Goal: Task Accomplishment & Management: Use online tool/utility

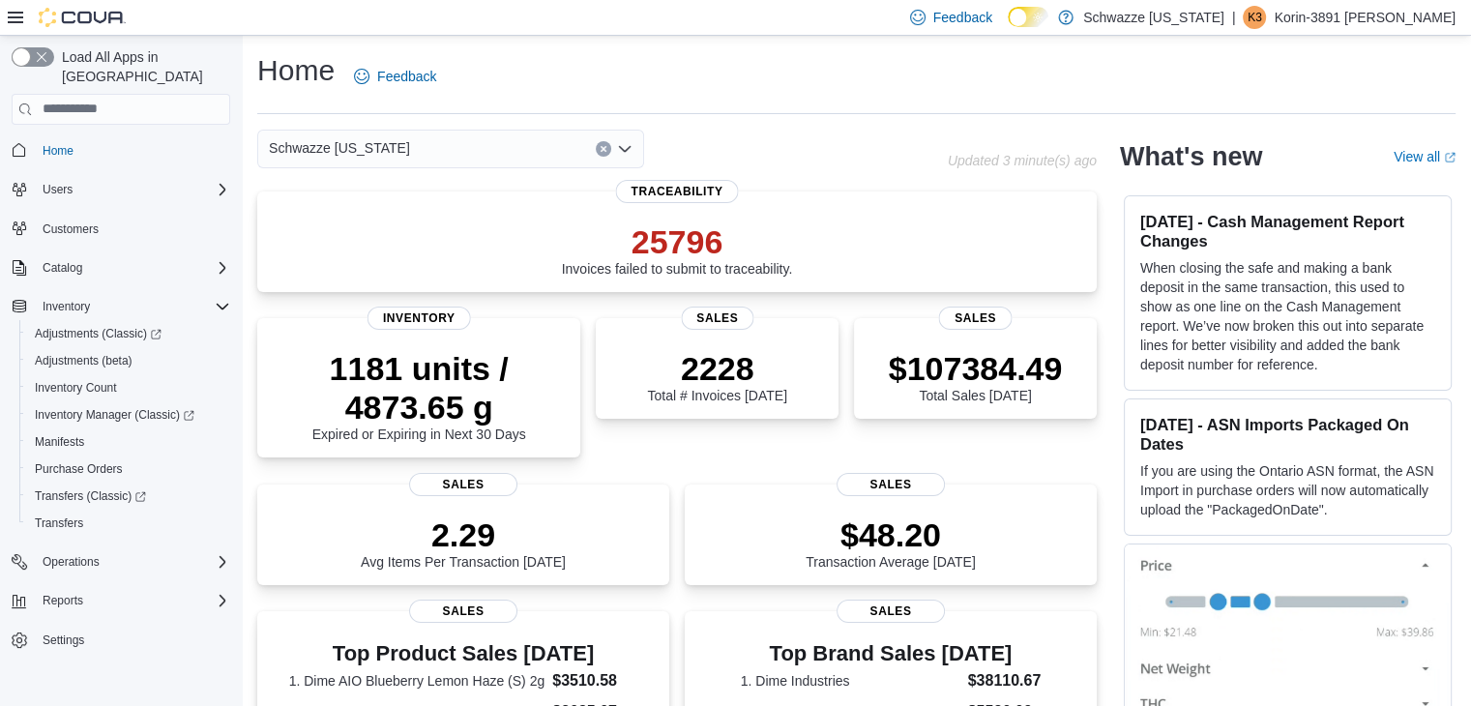
click at [599, 149] on icon "Clear input" at bounding box center [603, 149] width 8 height 8
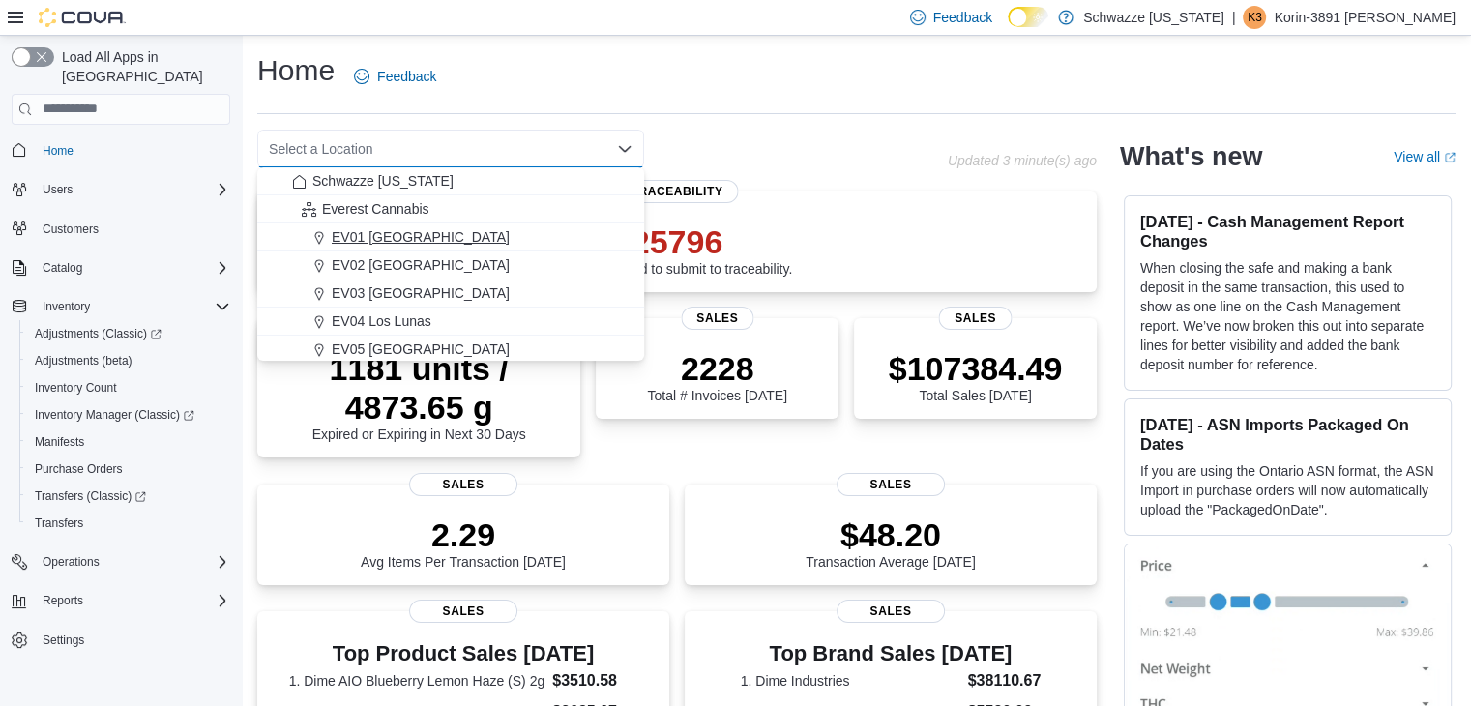
click at [379, 230] on span "EV01 [GEOGRAPHIC_DATA]" at bounding box center [421, 236] width 178 height 19
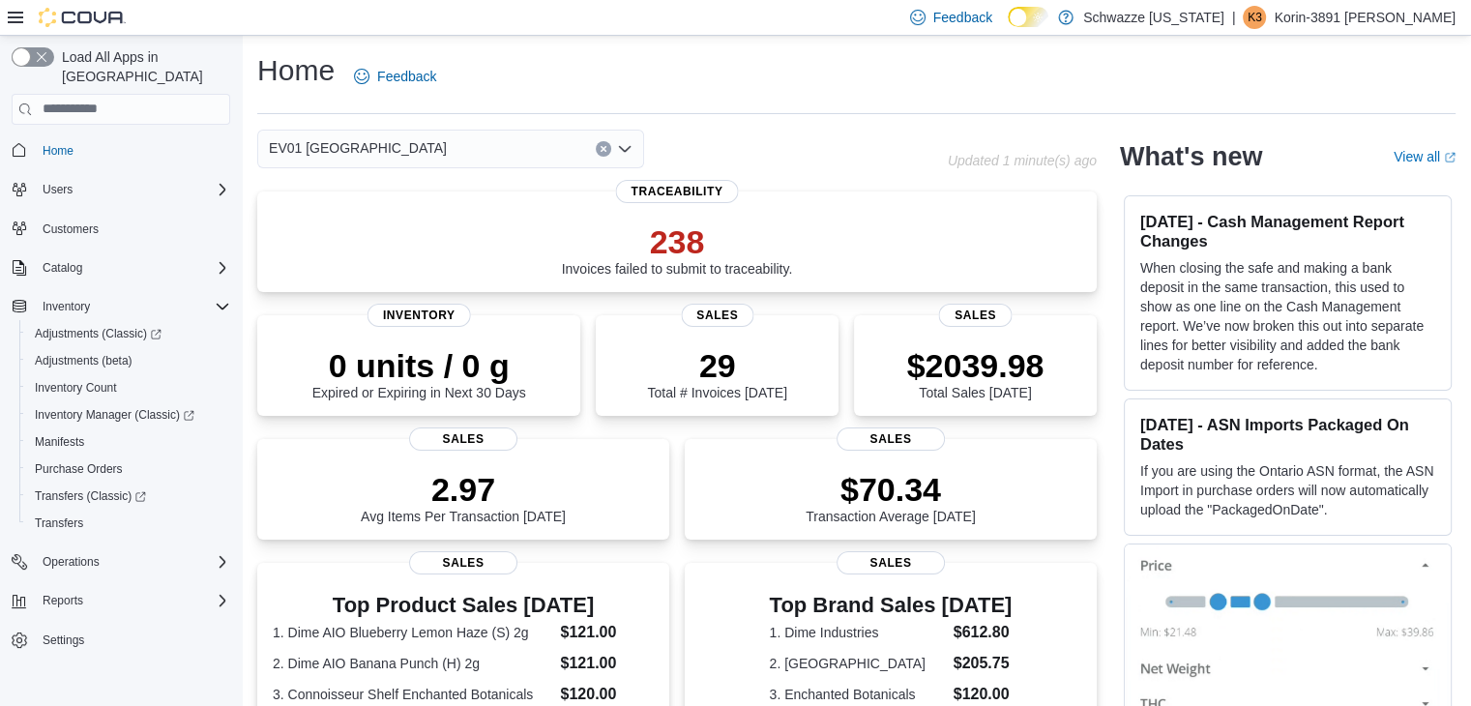
click at [779, 140] on div "EV01 [GEOGRAPHIC_DATA] Combo box. Selected. EV01 [GEOGRAPHIC_DATA]. Press Backs…" at bounding box center [602, 149] width 690 height 39
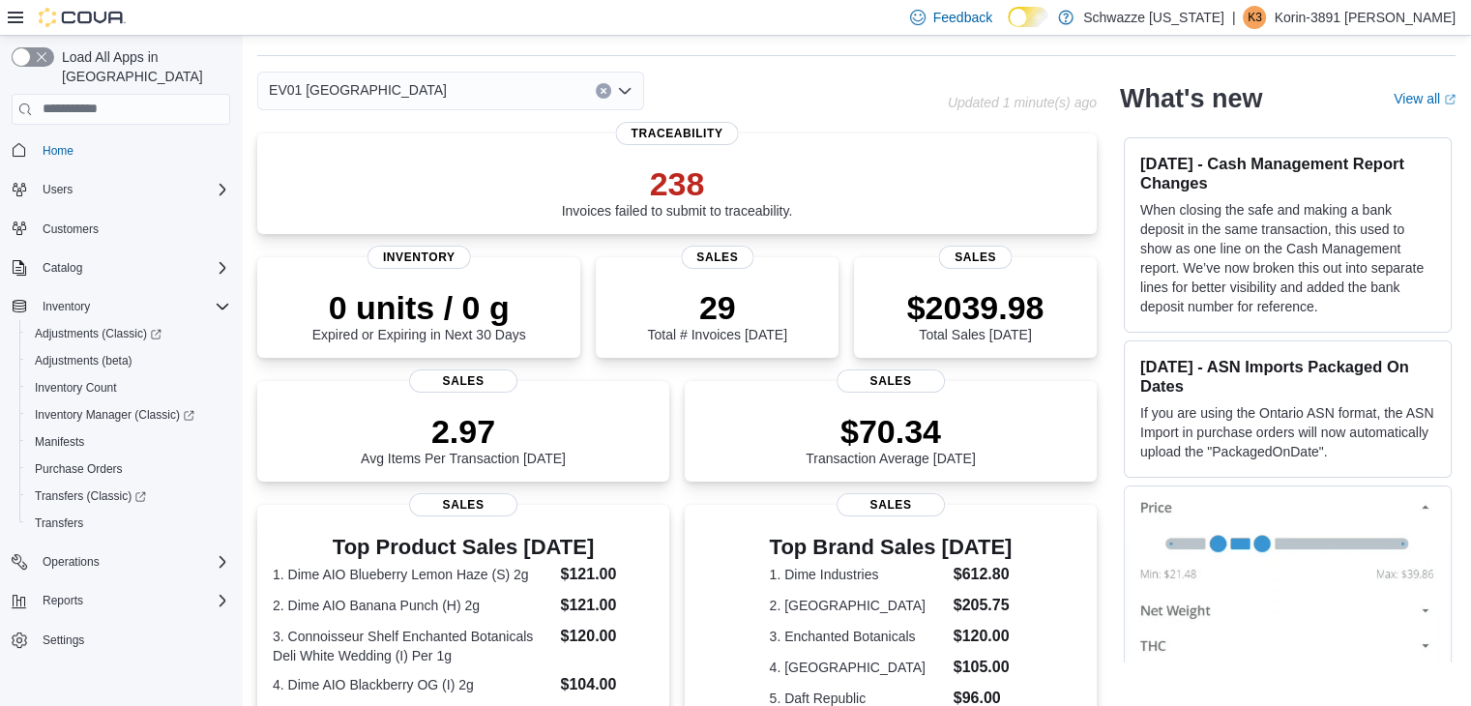
scroll to position [97, 0]
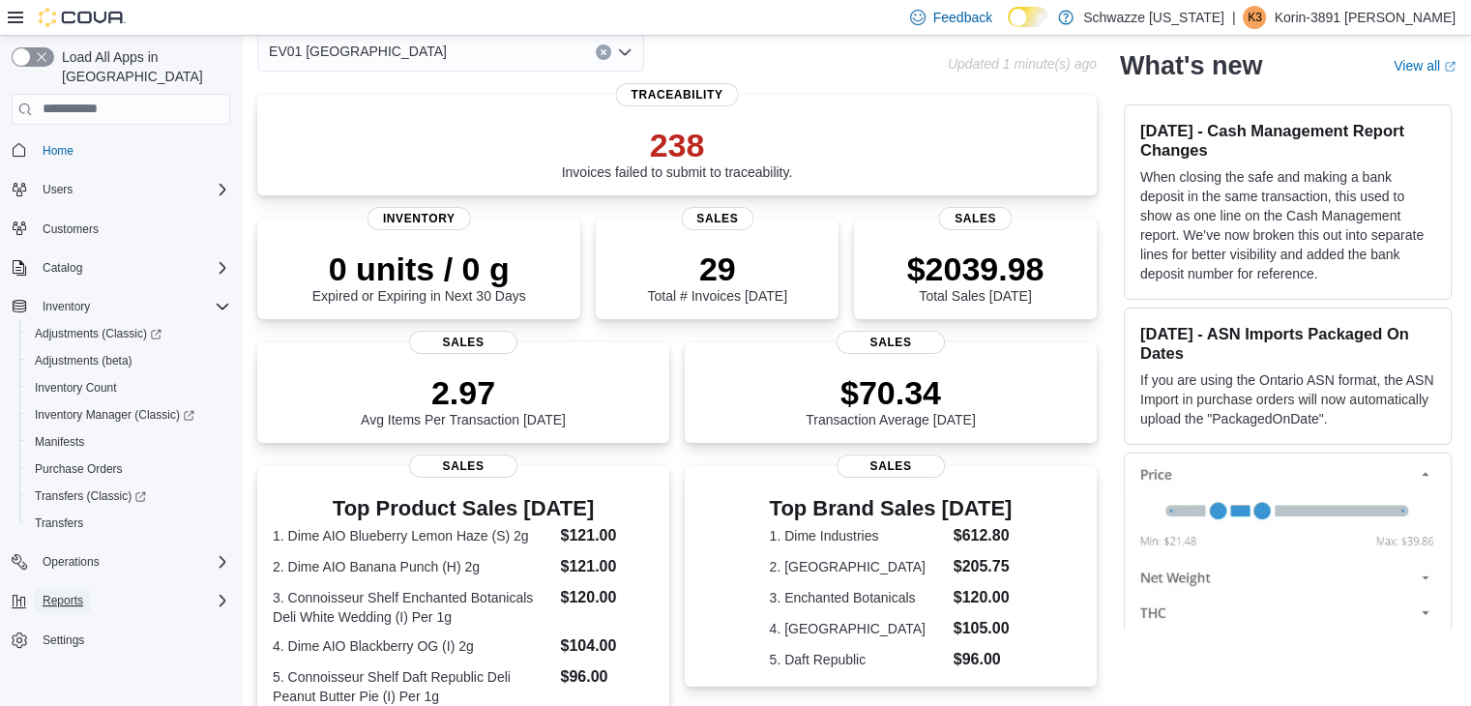
click at [85, 589] on button "Reports" at bounding box center [63, 600] width 56 height 23
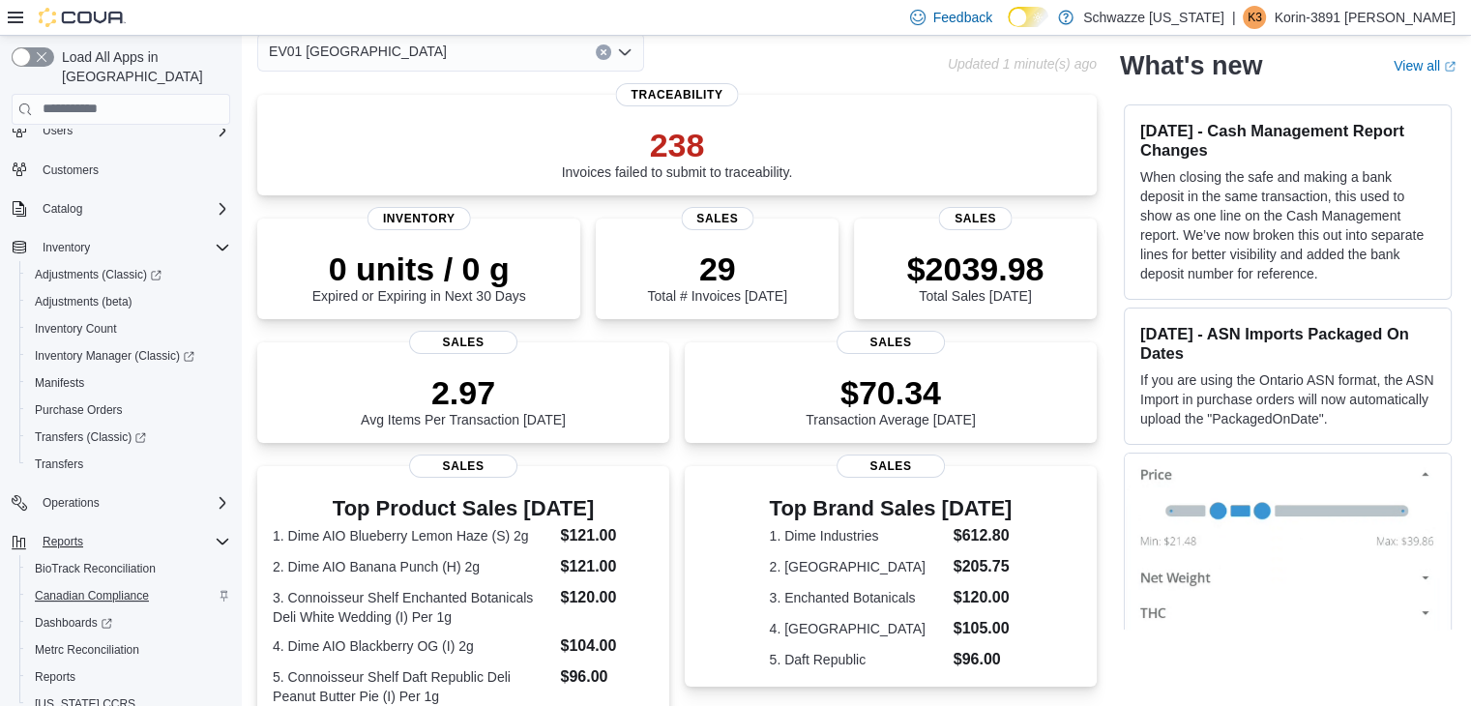
scroll to position [109, 0]
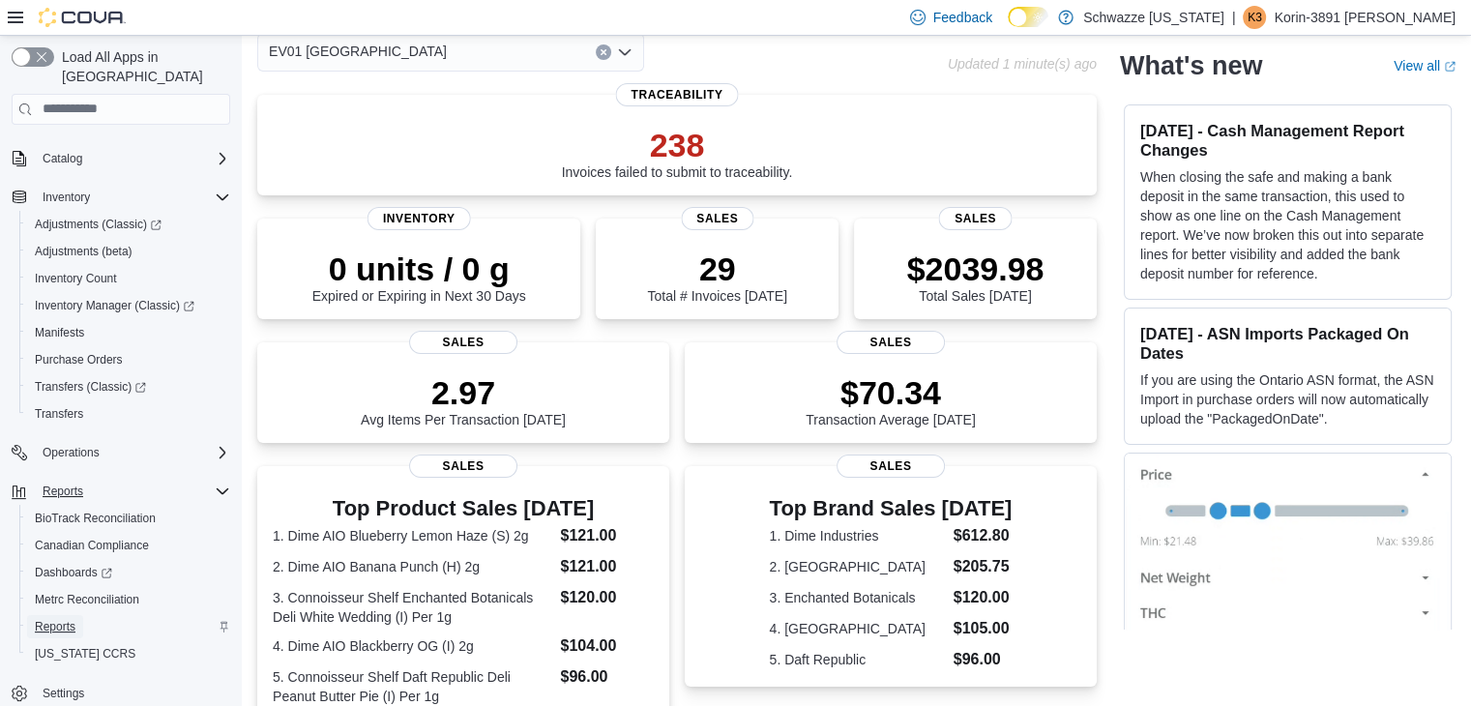
click at [73, 619] on span "Reports" at bounding box center [55, 626] width 41 height 15
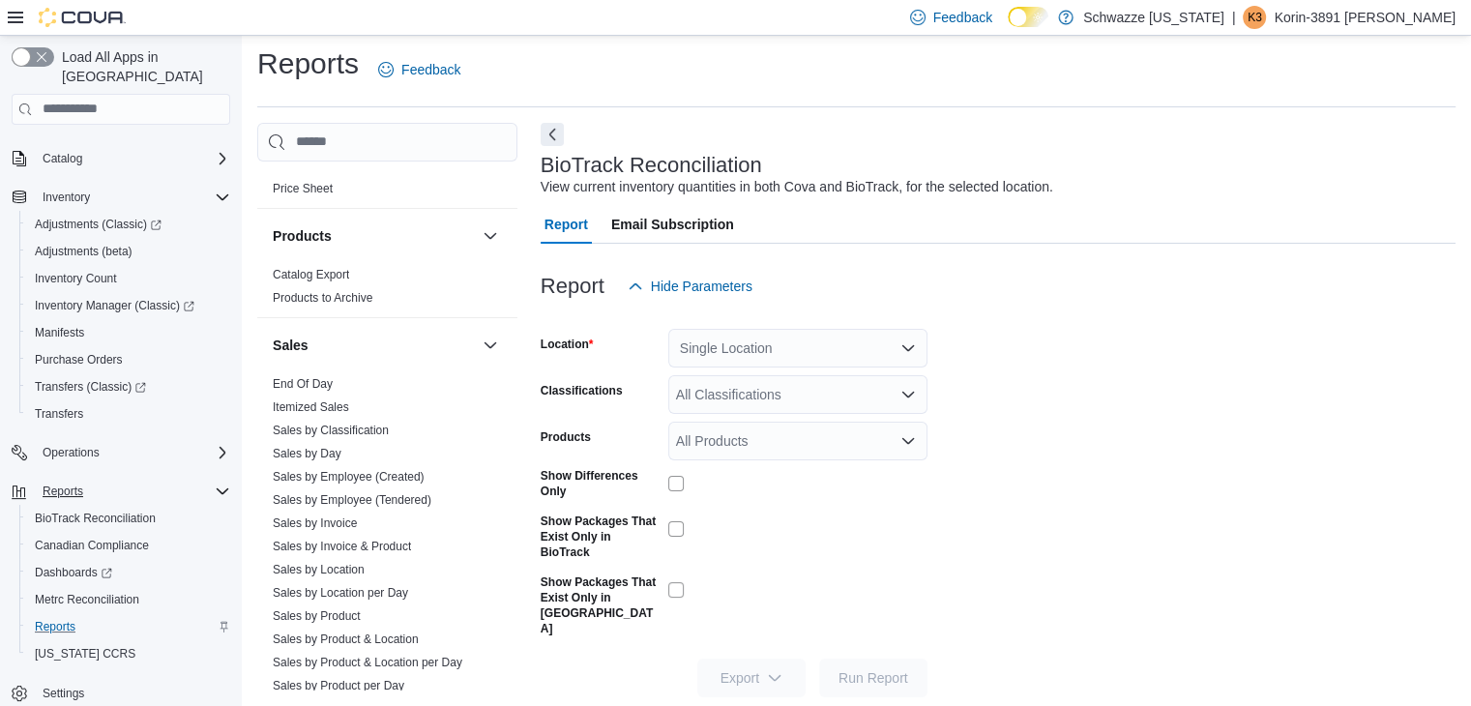
scroll to position [1257, 0]
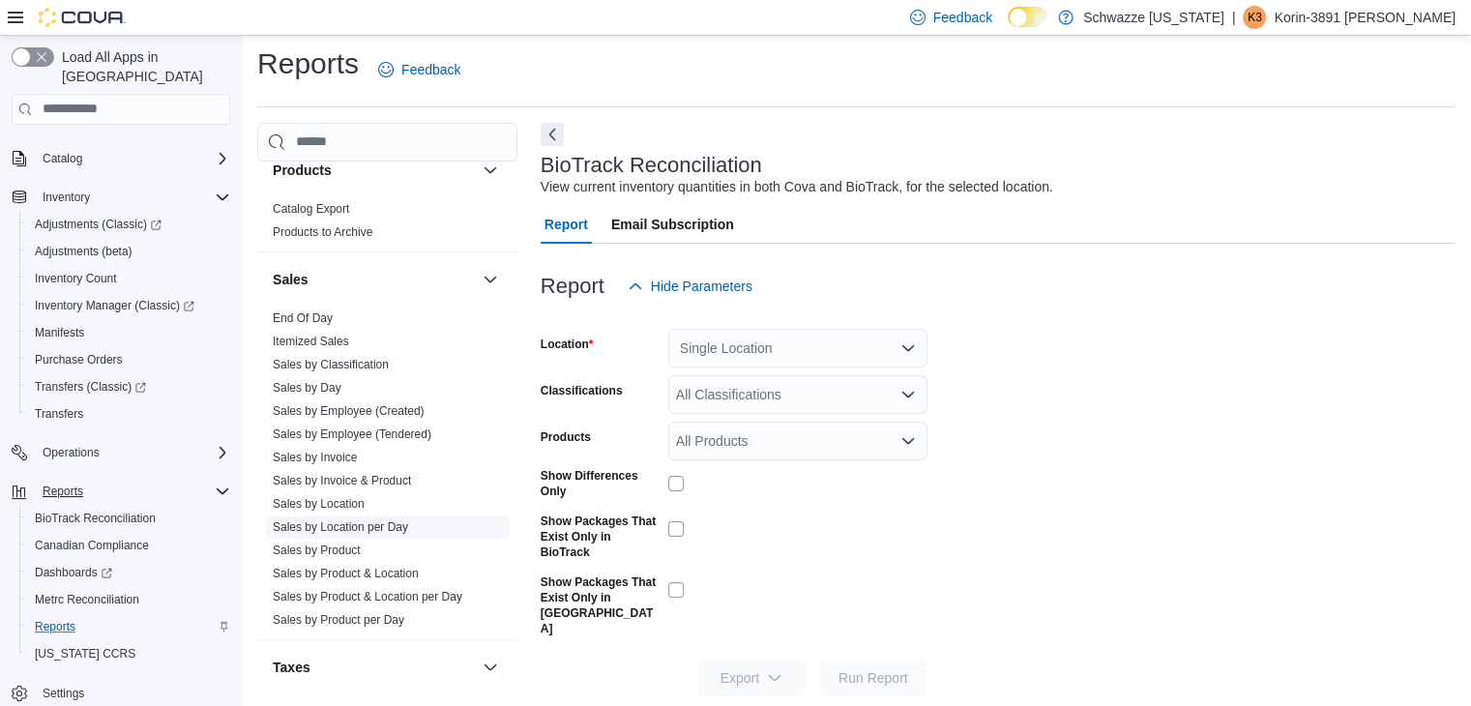
click at [336, 525] on link "Sales by Location per Day" at bounding box center [340, 527] width 135 height 14
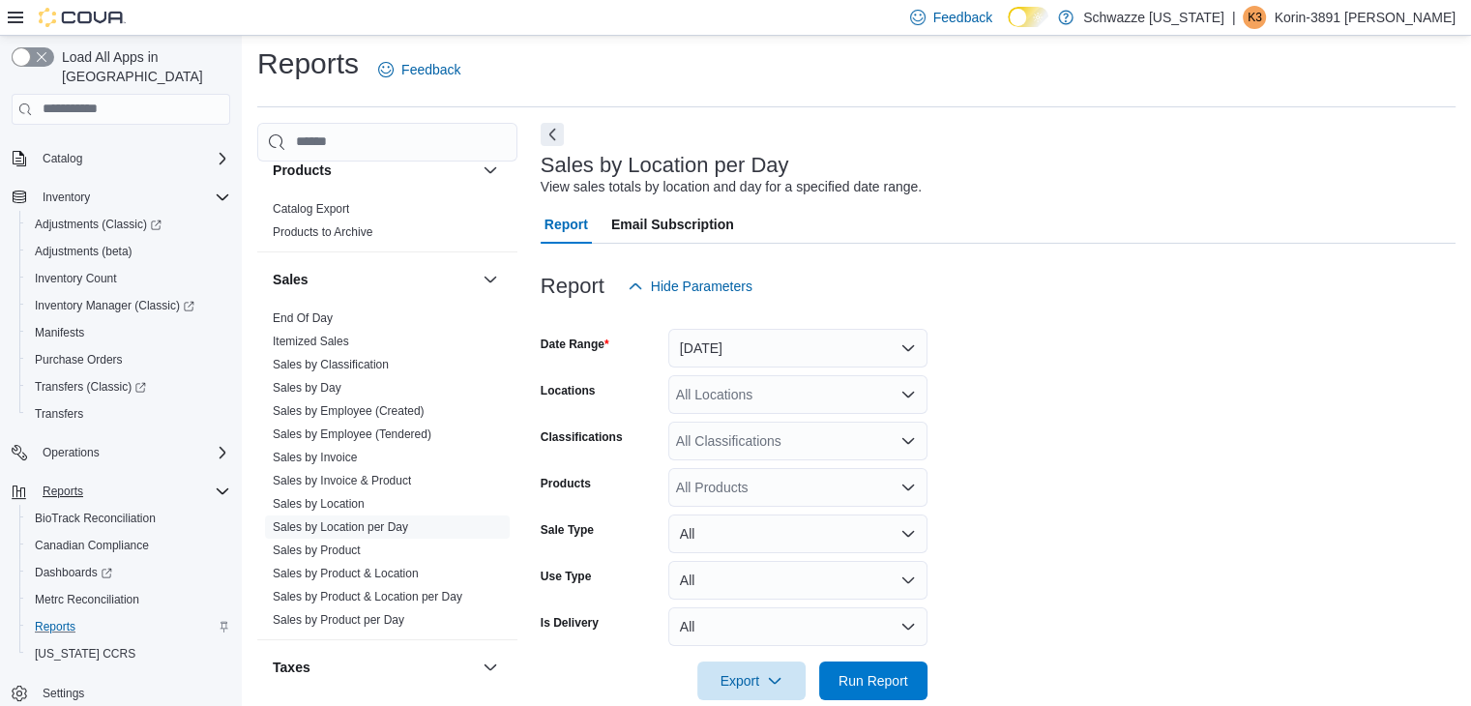
scroll to position [39, 0]
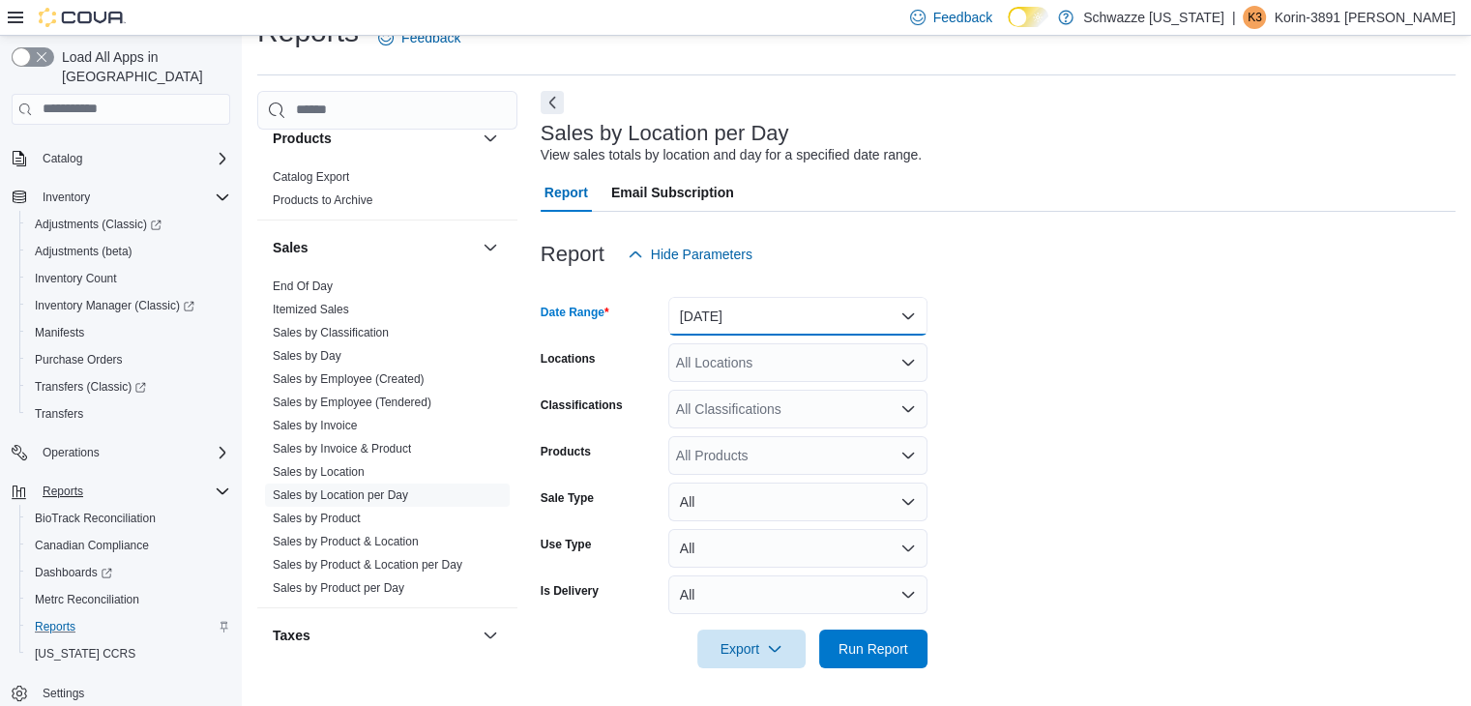
click at [740, 320] on button "[DATE]" at bounding box center [797, 316] width 259 height 39
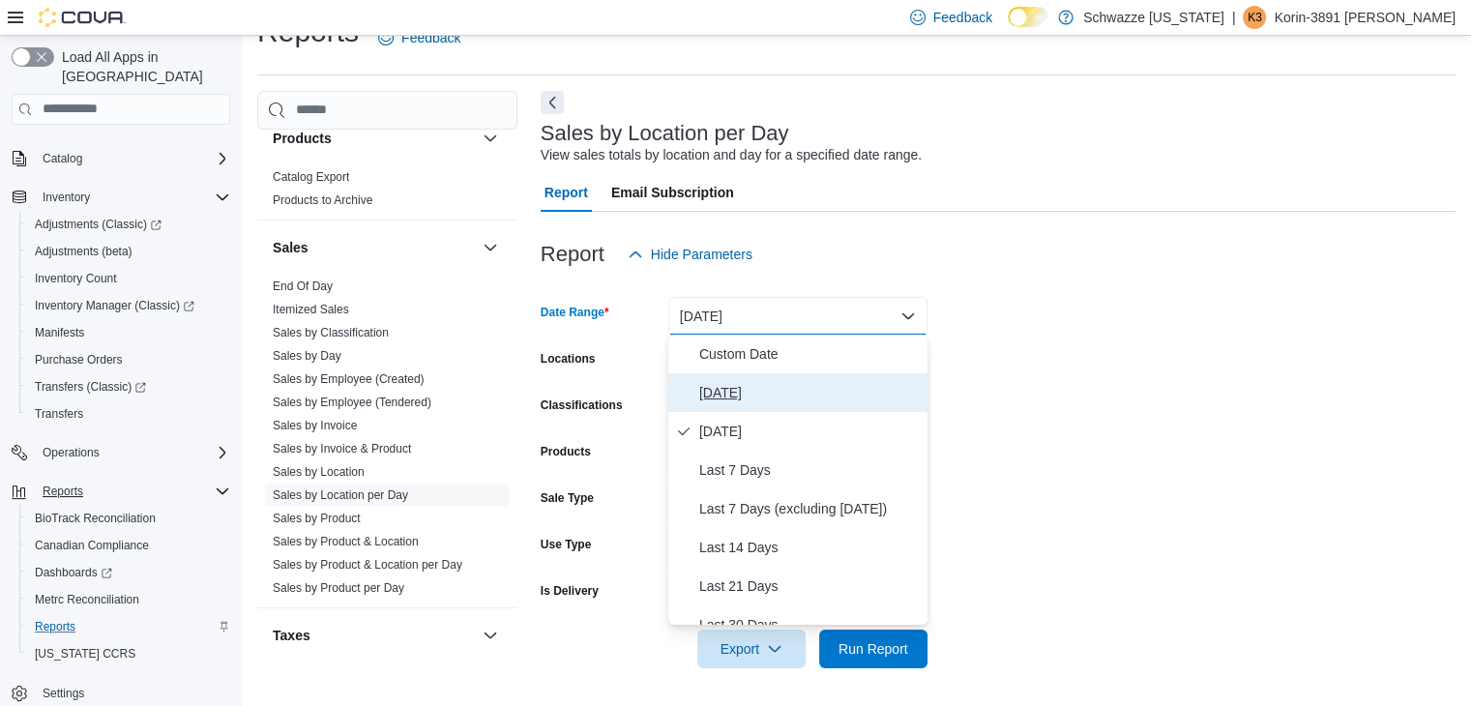
click at [746, 383] on span "[DATE]" at bounding box center [809, 392] width 220 height 23
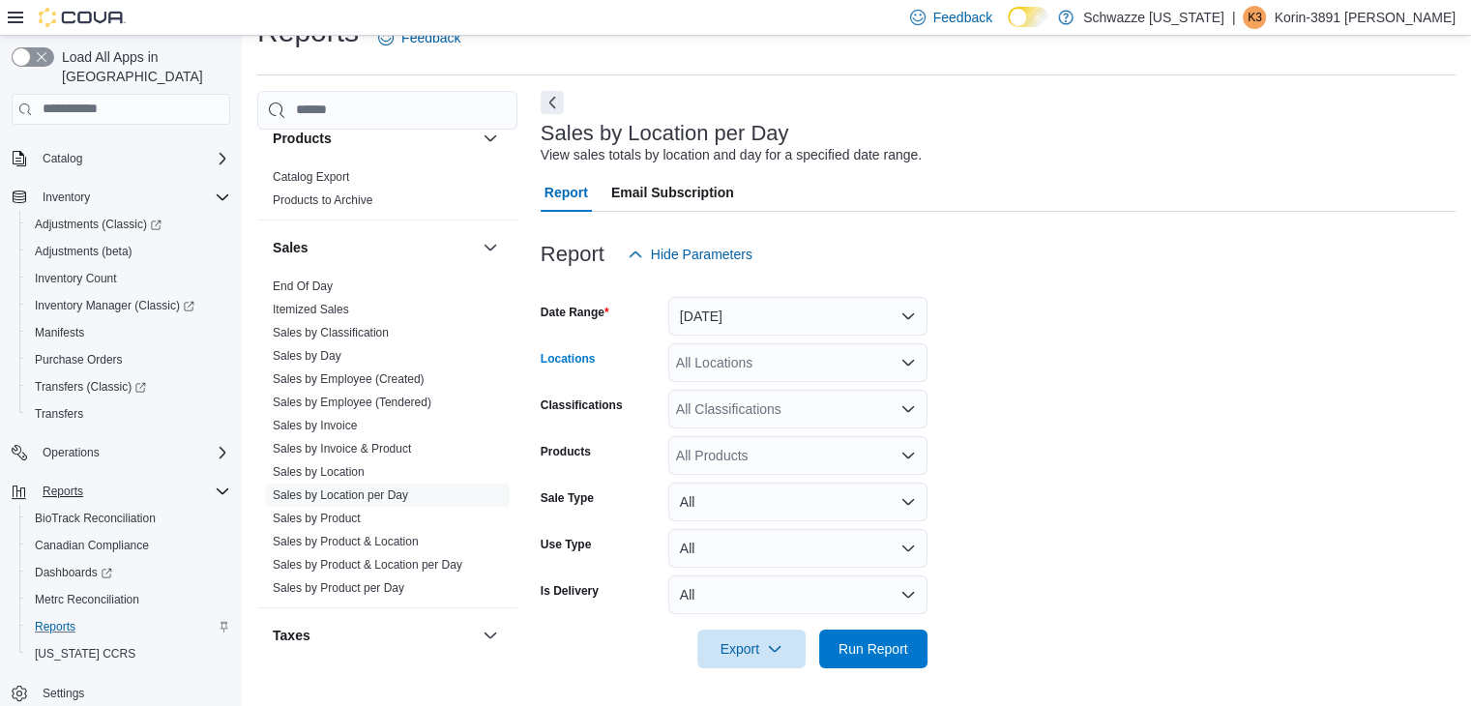
click at [747, 368] on div "All Locations" at bounding box center [797, 362] width 259 height 39
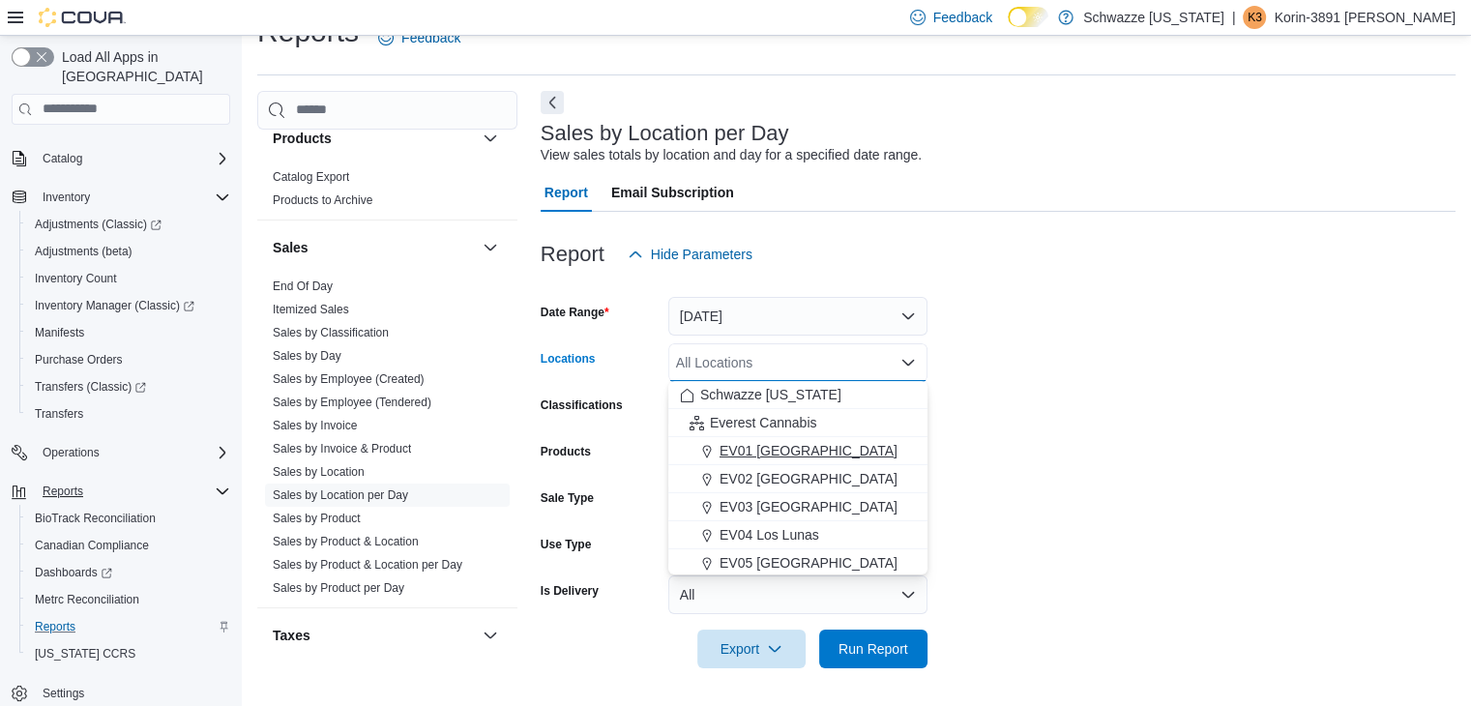
click at [773, 457] on span "EV01 [GEOGRAPHIC_DATA]" at bounding box center [808, 450] width 178 height 19
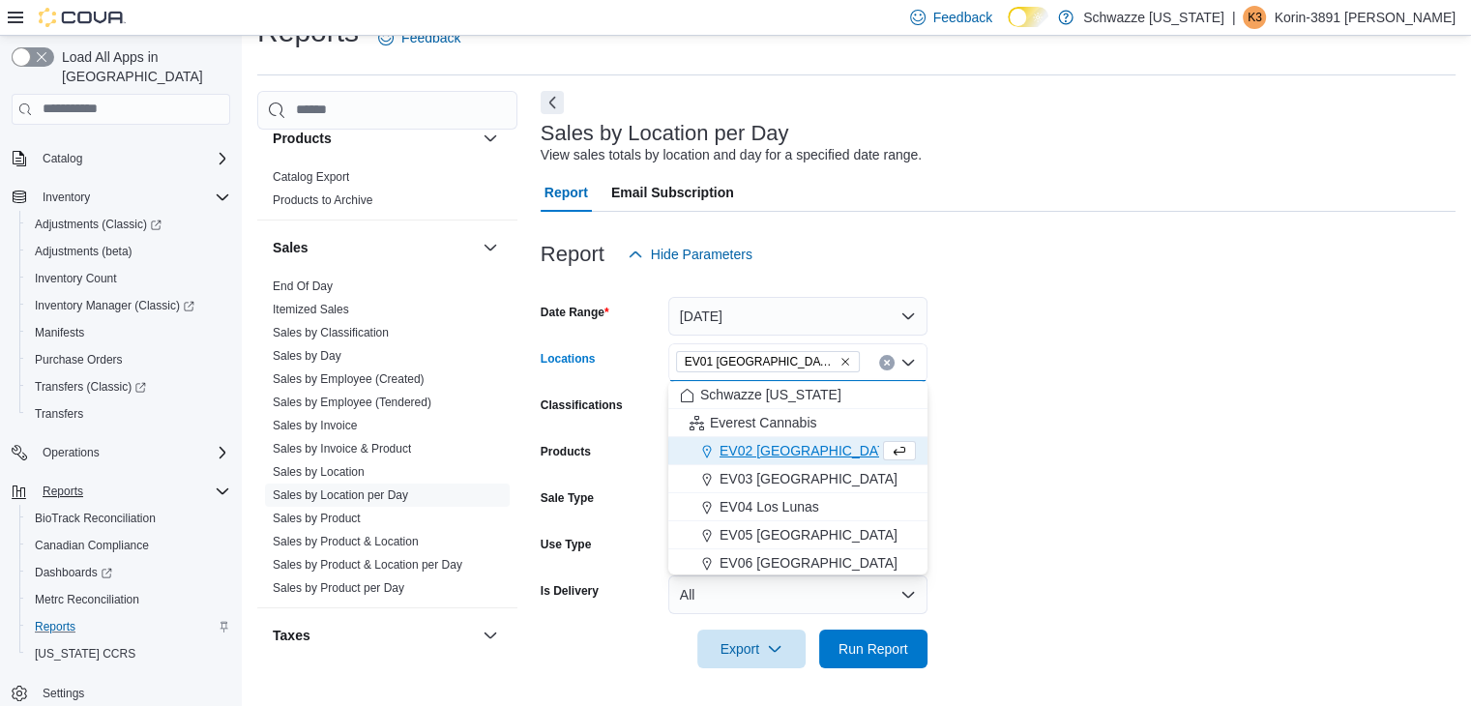
click at [1176, 419] on form "Date Range [DATE] Locations [GEOGRAPHIC_DATA] [GEOGRAPHIC_DATA] box. Selected. …" at bounding box center [997, 471] width 915 height 394
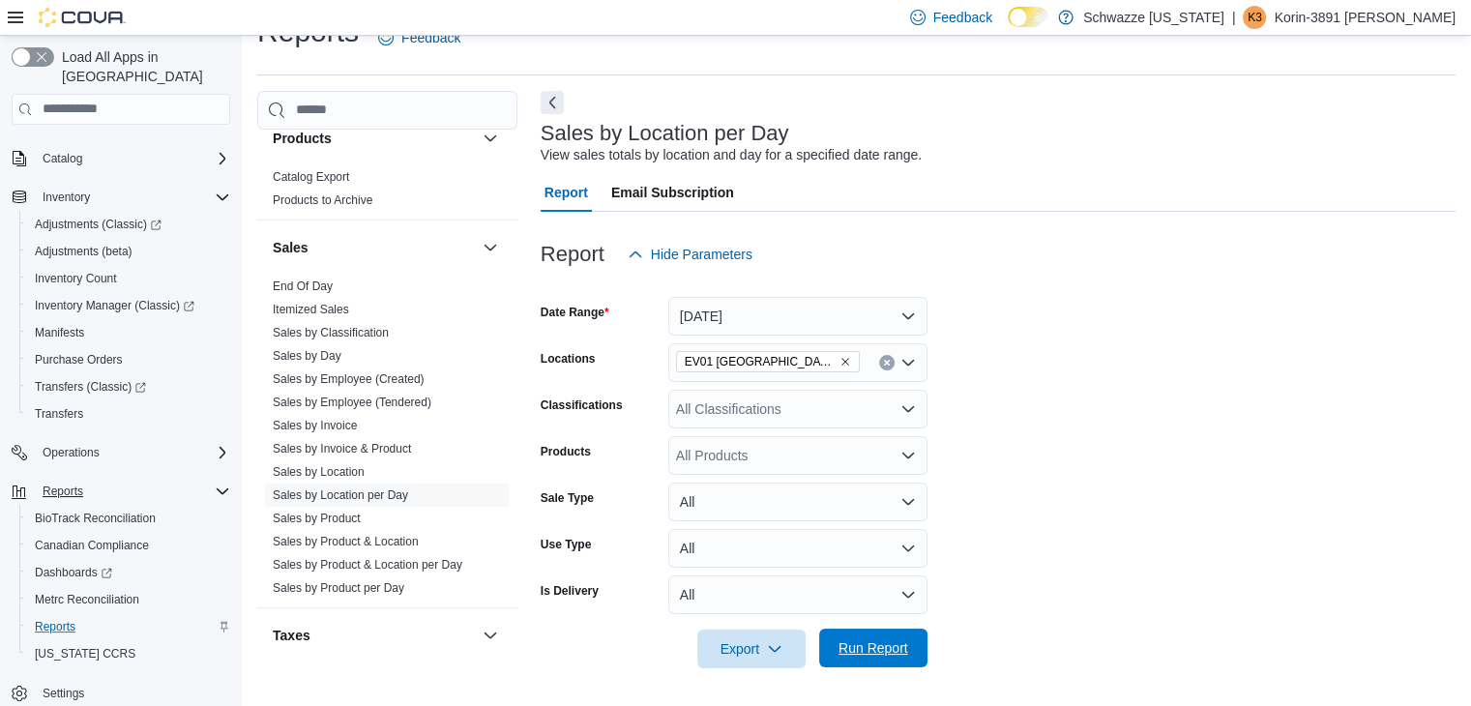
click at [849, 662] on span "Run Report" at bounding box center [873, 647] width 85 height 39
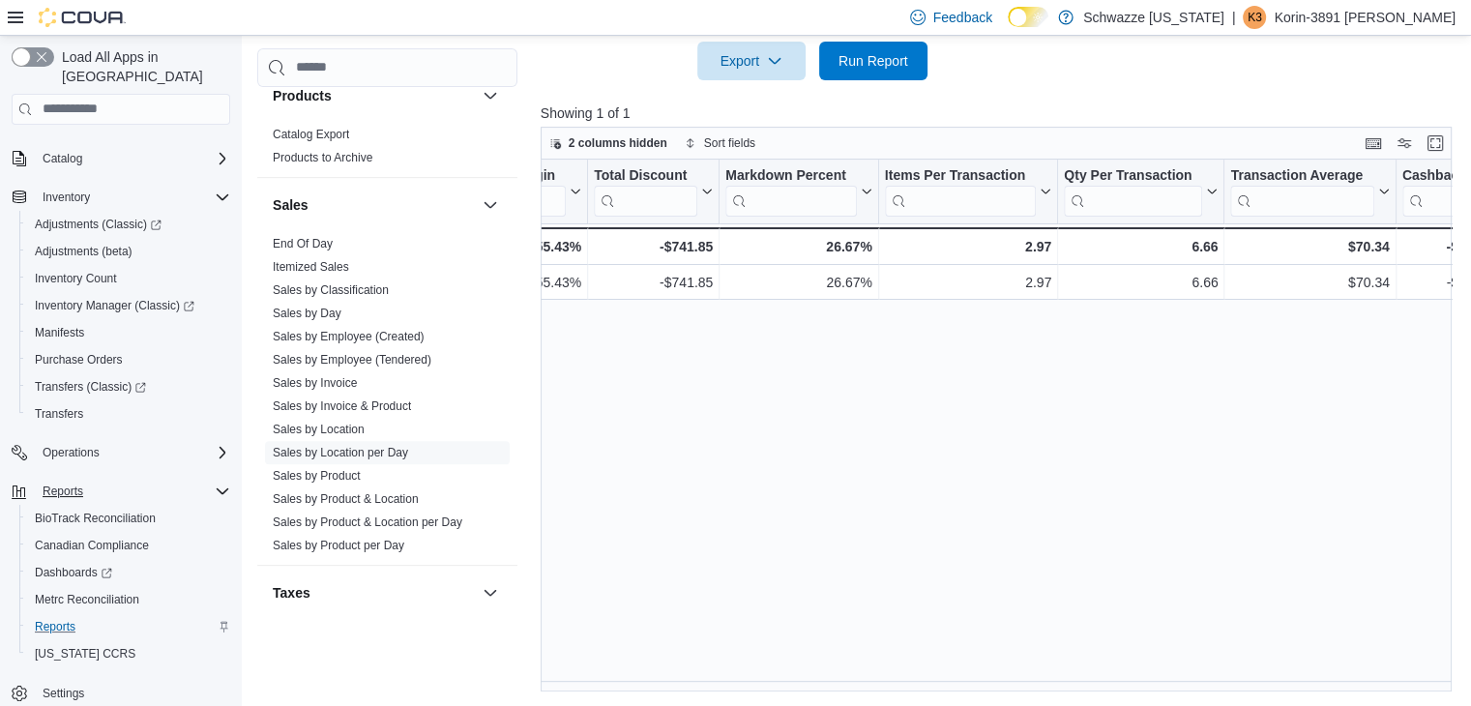
scroll to position [0, 1479]
click at [318, 247] on link "End Of Day" at bounding box center [303, 244] width 60 height 14
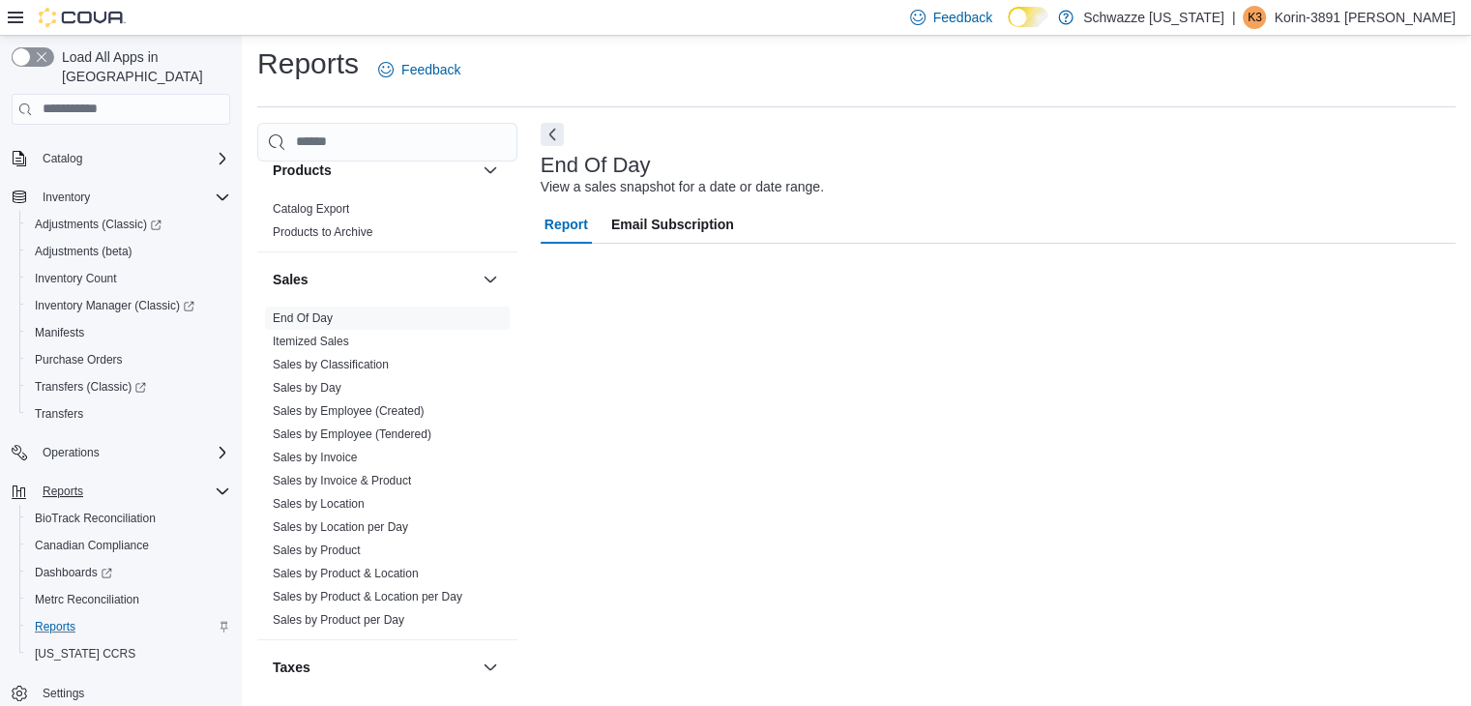
scroll to position [7, 0]
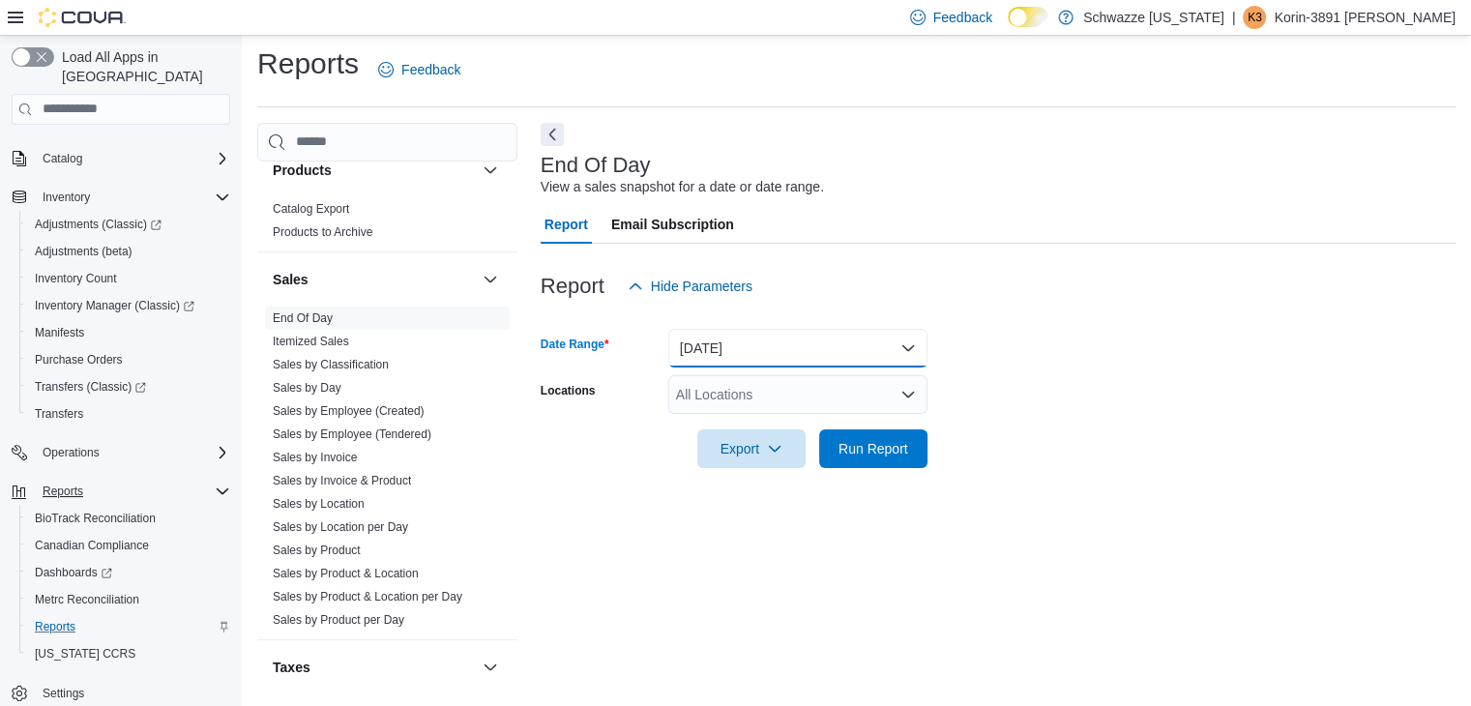
click at [802, 365] on button "[DATE]" at bounding box center [797, 348] width 259 height 39
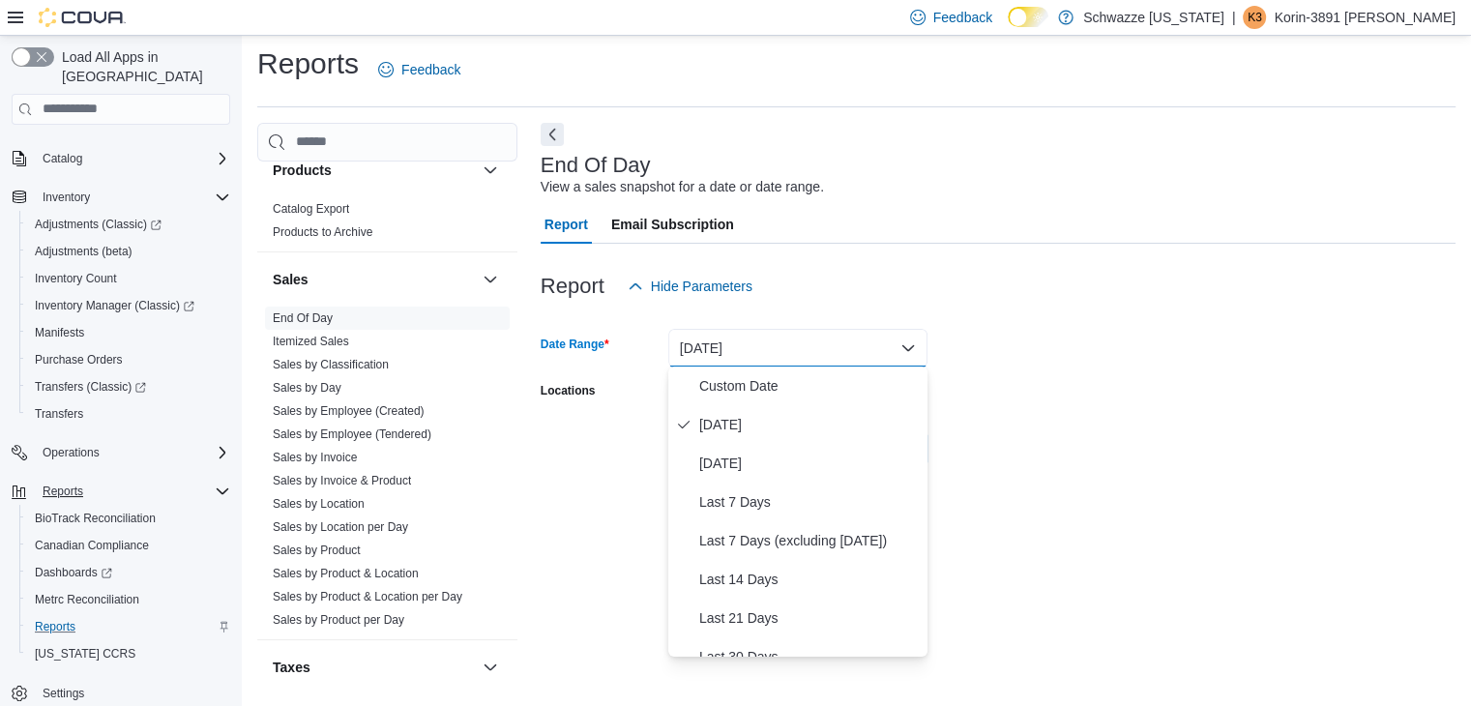
drag, startPoint x: 810, startPoint y: 345, endPoint x: 804, endPoint y: 367, distance: 23.0
click at [810, 346] on button "[DATE]" at bounding box center [797, 348] width 259 height 39
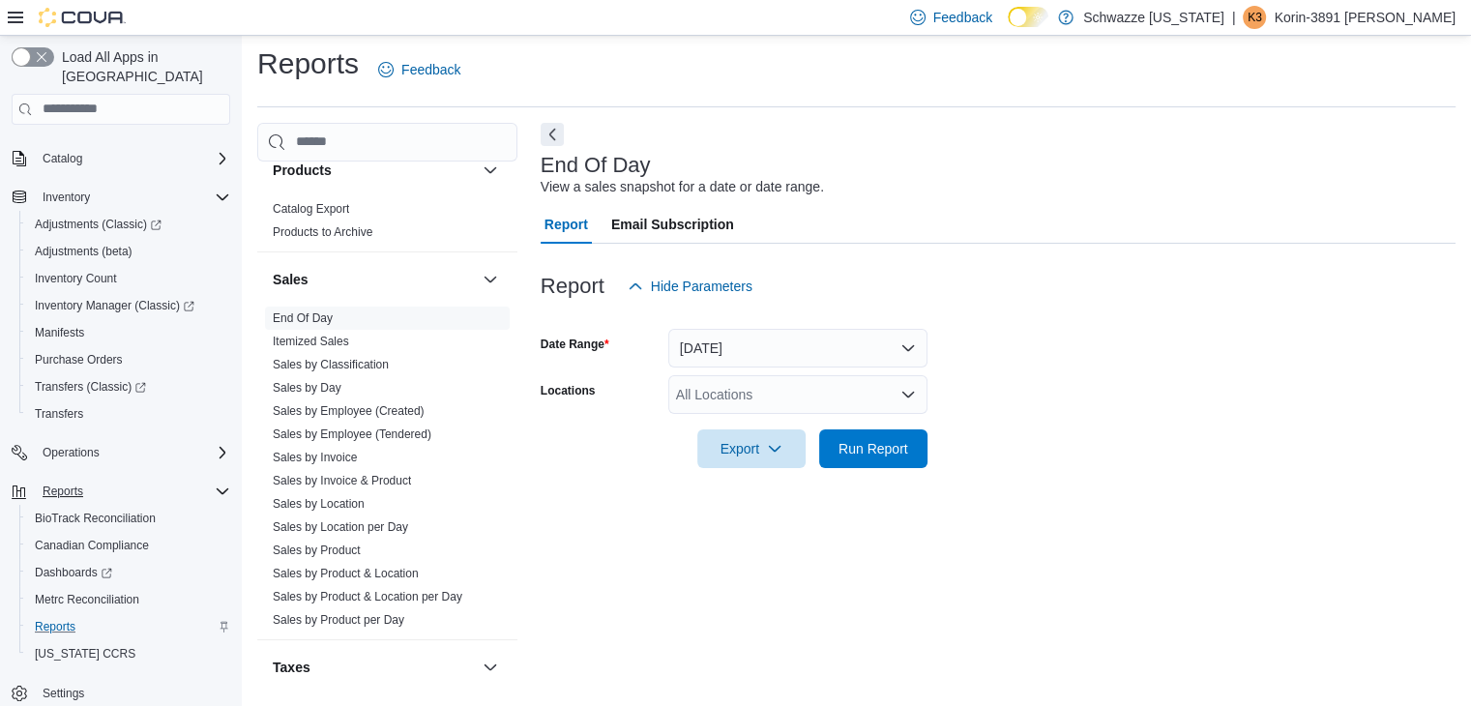
click at [804, 382] on div "All Locations" at bounding box center [797, 394] width 259 height 39
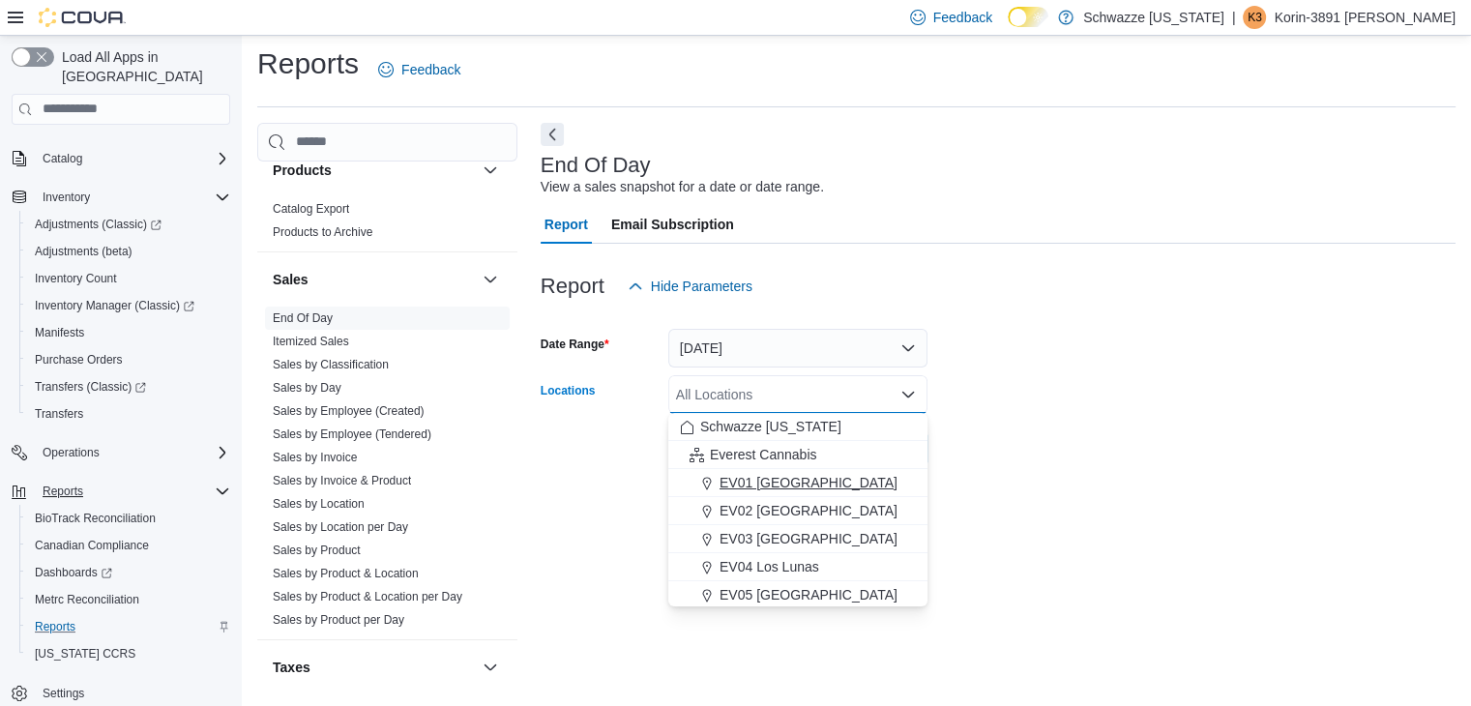
click at [793, 483] on span "EV01 [GEOGRAPHIC_DATA]" at bounding box center [808, 482] width 178 height 19
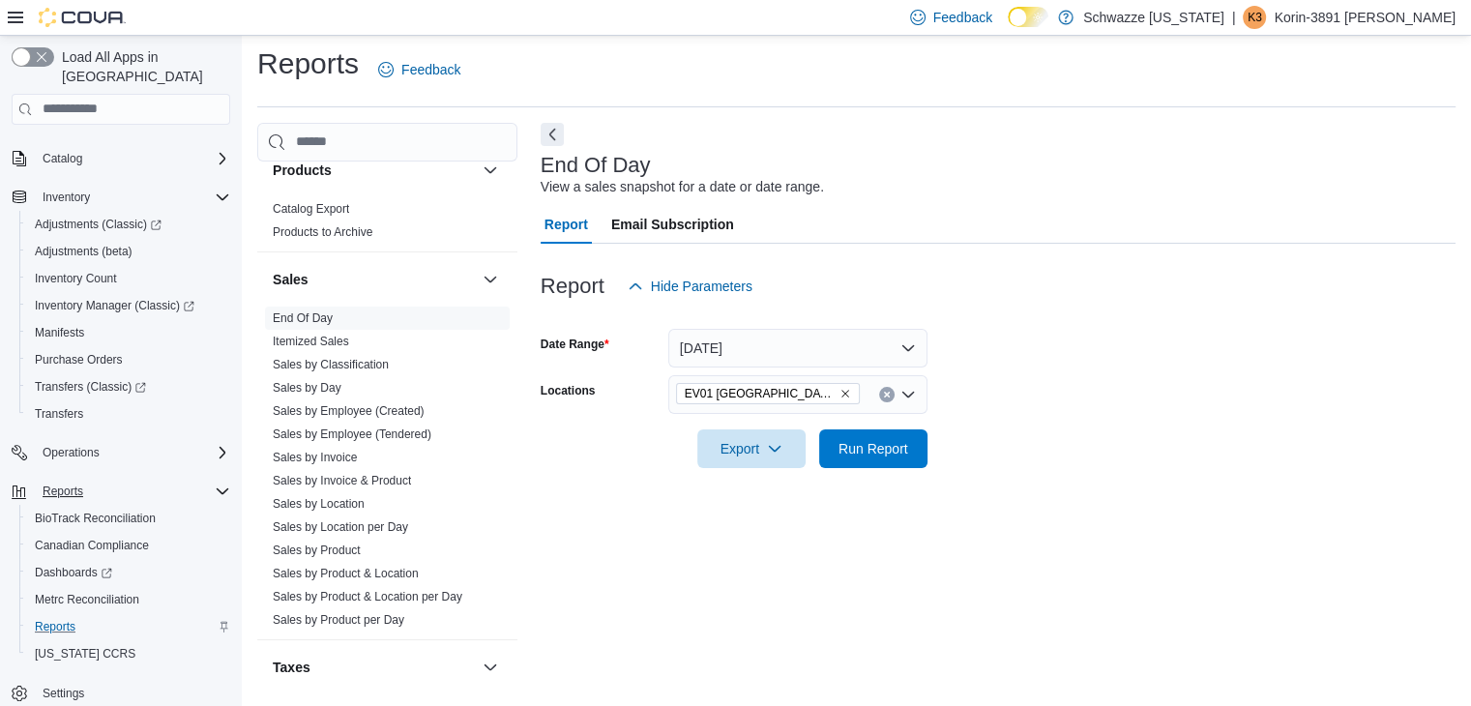
click at [1253, 477] on div at bounding box center [997, 479] width 915 height 23
click at [880, 452] on span "Run Report" at bounding box center [873, 447] width 70 height 19
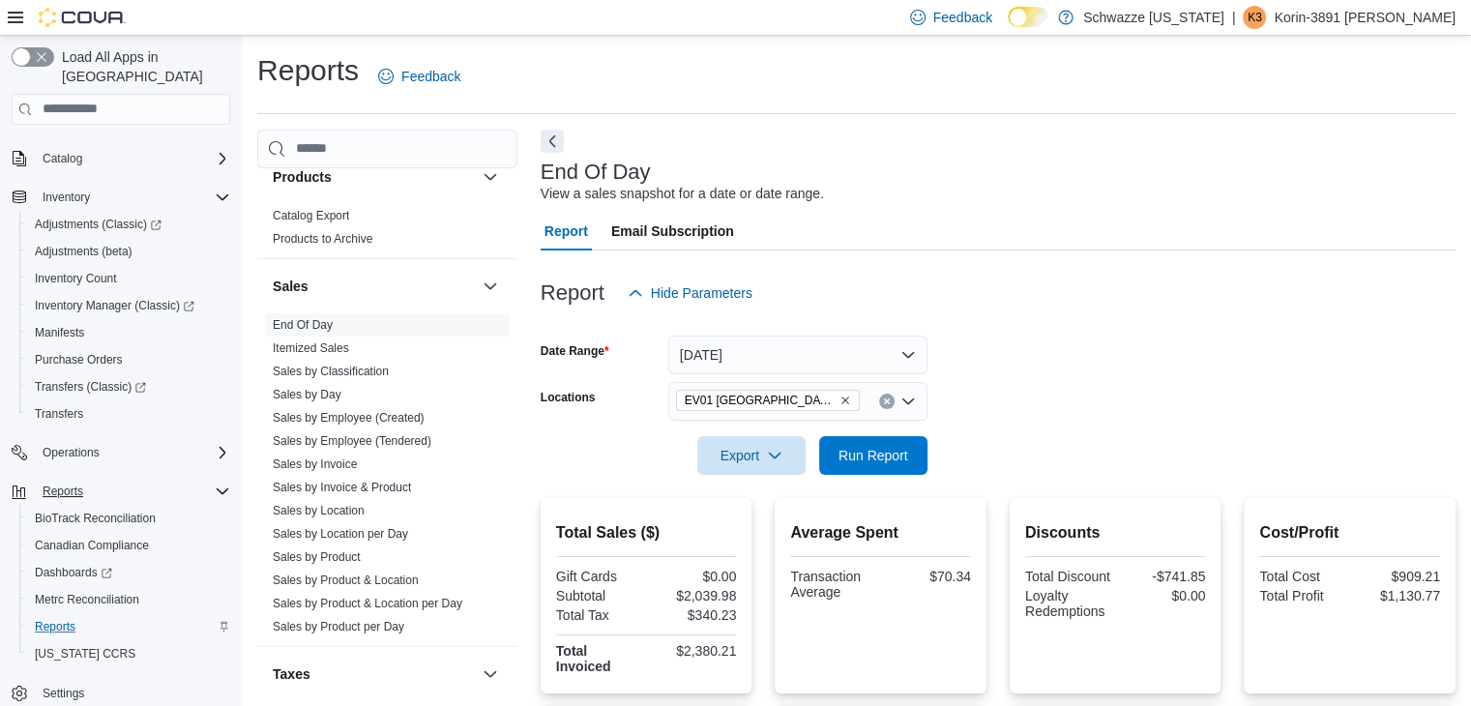
drag, startPoint x: 1234, startPoint y: 426, endPoint x: 1238, endPoint y: 472, distance: 45.6
click at [1238, 472] on form "Date Range [DATE] Locations [GEOGRAPHIC_DATA] North Valley Export Run Report" at bounding box center [997, 393] width 915 height 162
click at [879, 446] on span "Run Report" at bounding box center [873, 454] width 70 height 19
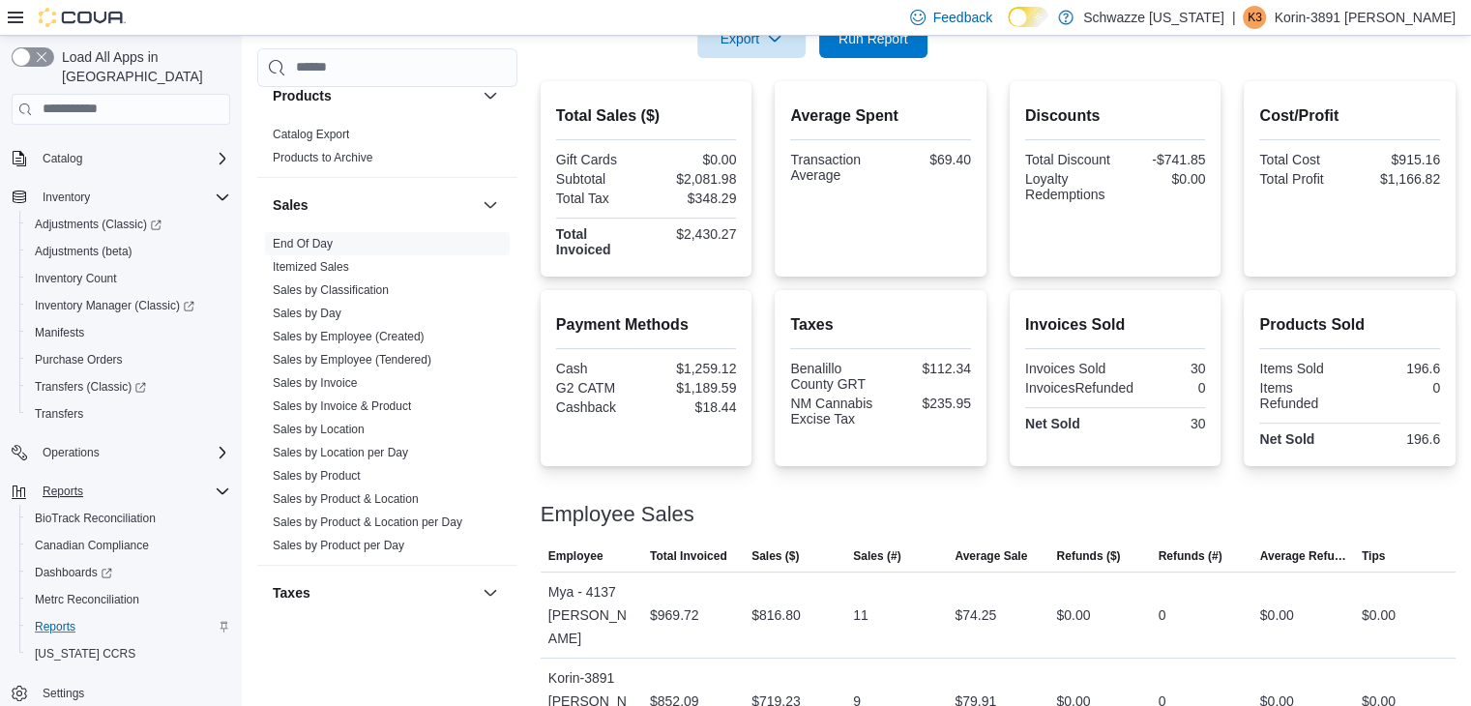
scroll to position [486, 0]
